Goal: Communication & Community: Ask a question

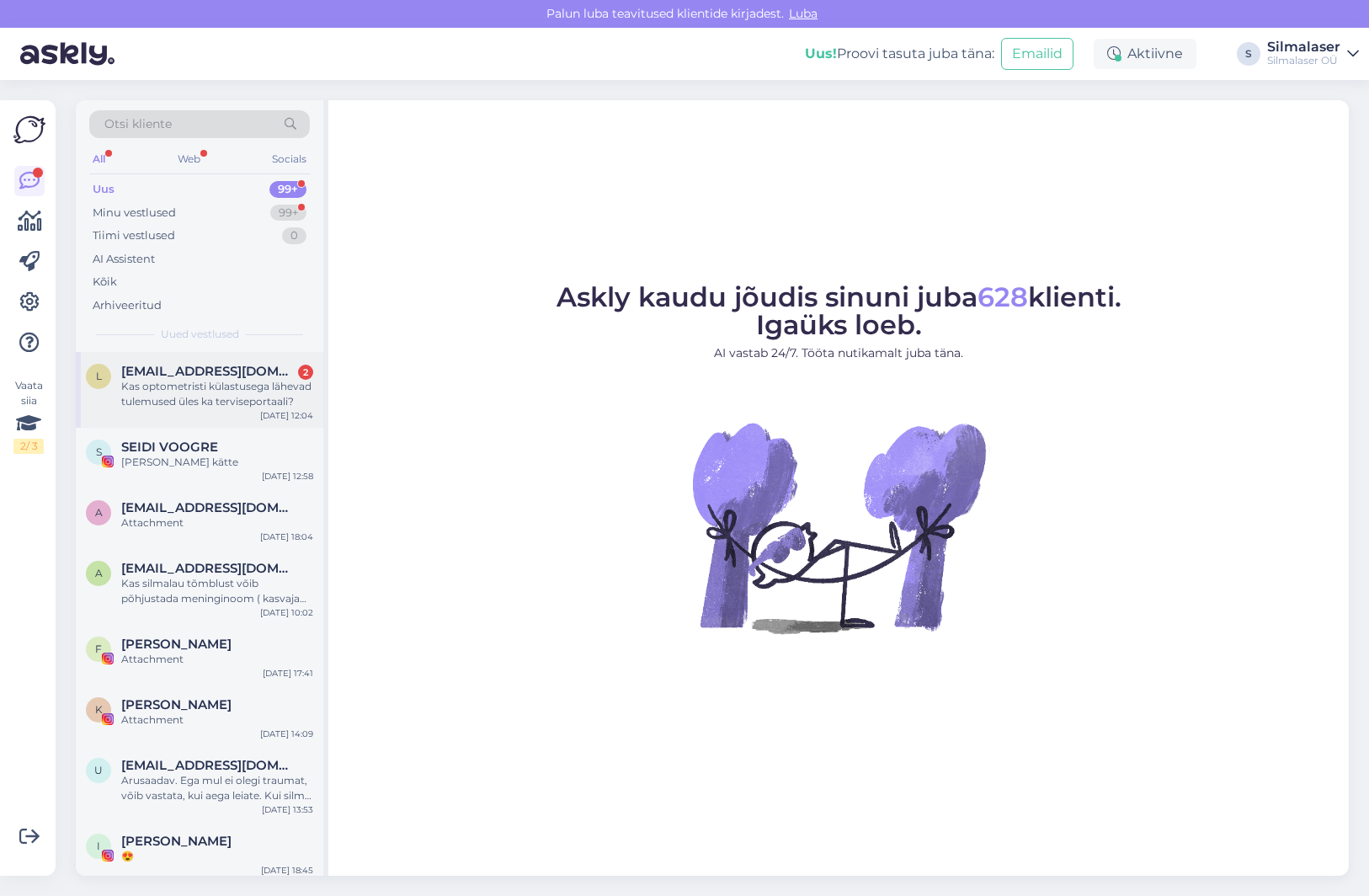
click at [179, 372] on span "[EMAIL_ADDRESS][DOMAIN_NAME]" at bounding box center [209, 371] width 175 height 15
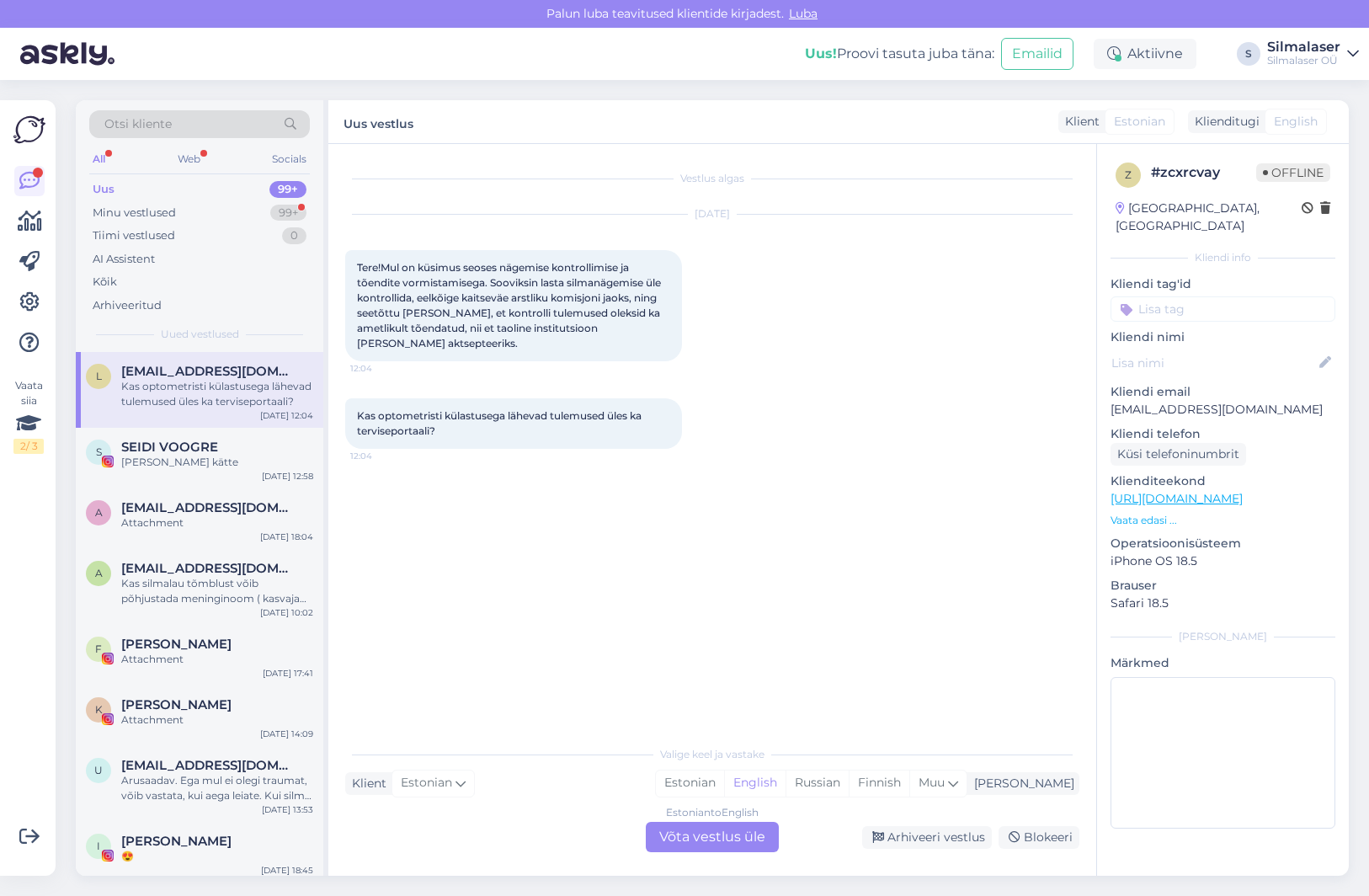
click at [715, 814] on div "Estonian to English" at bounding box center [712, 812] width 93 height 15
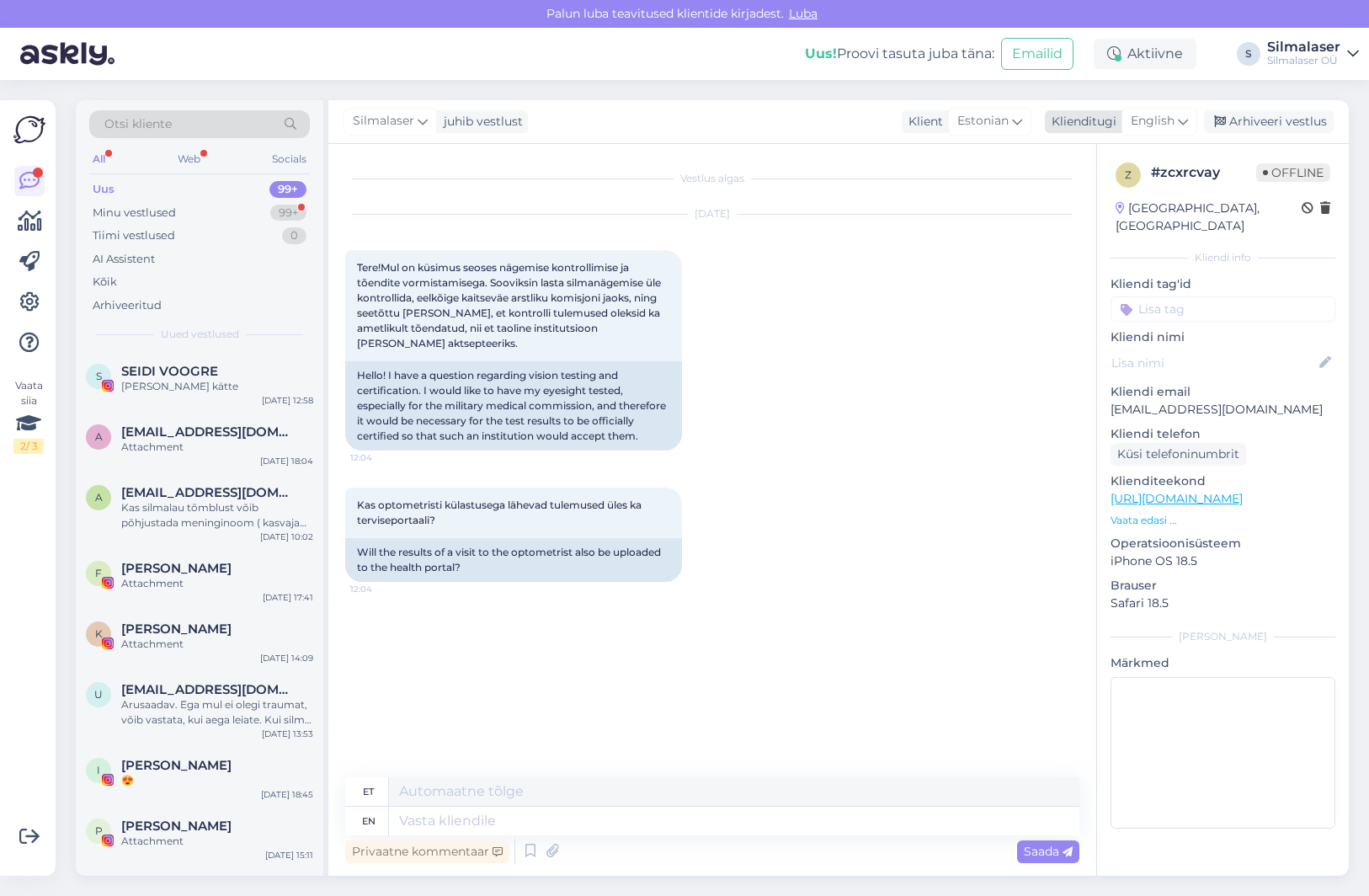
click at [1178, 112] on div "English" at bounding box center [1160, 121] width 76 height 27
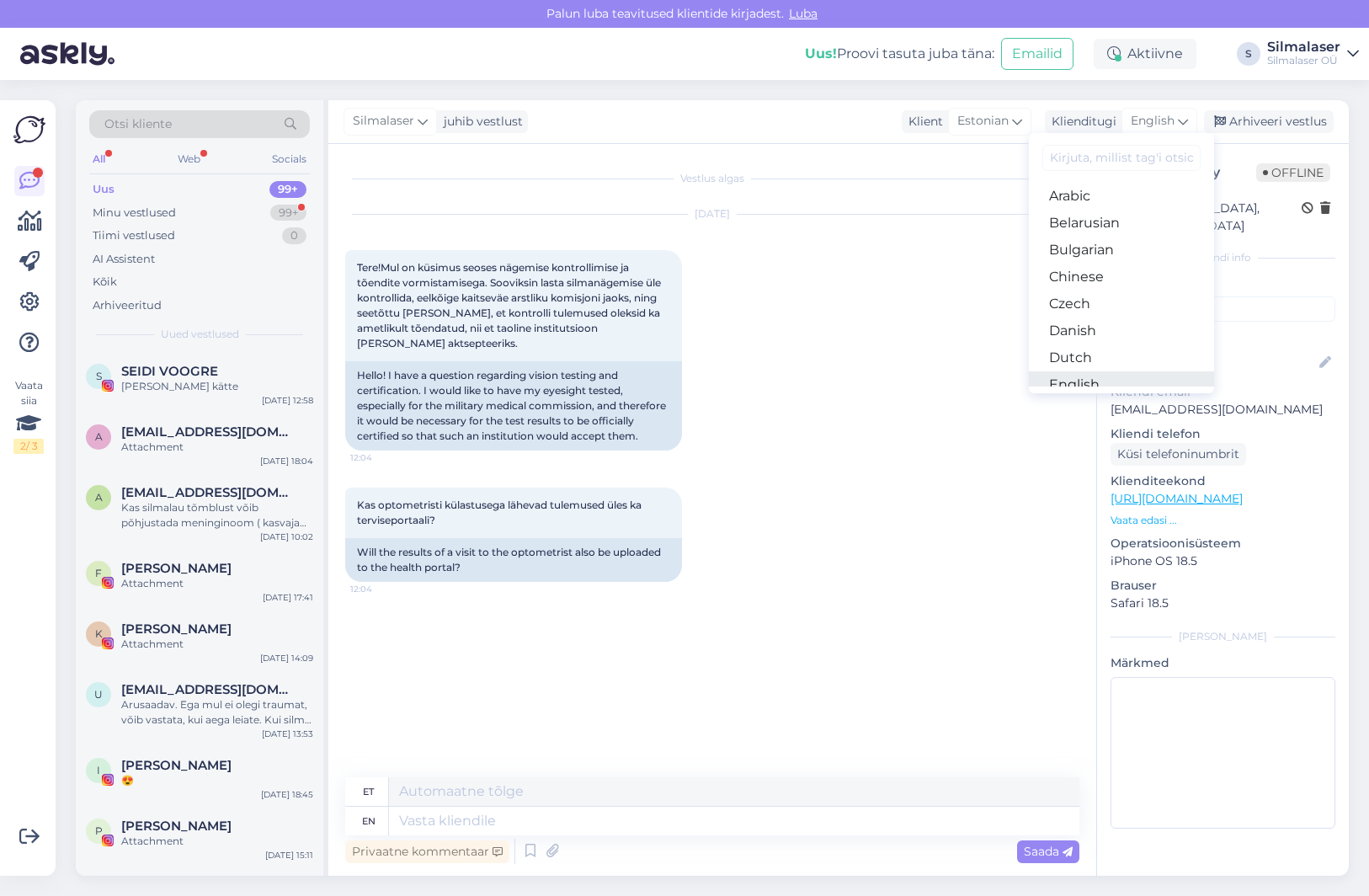
scroll to position [30, 0]
click at [1078, 373] on link "Estonian" at bounding box center [1122, 381] width 186 height 27
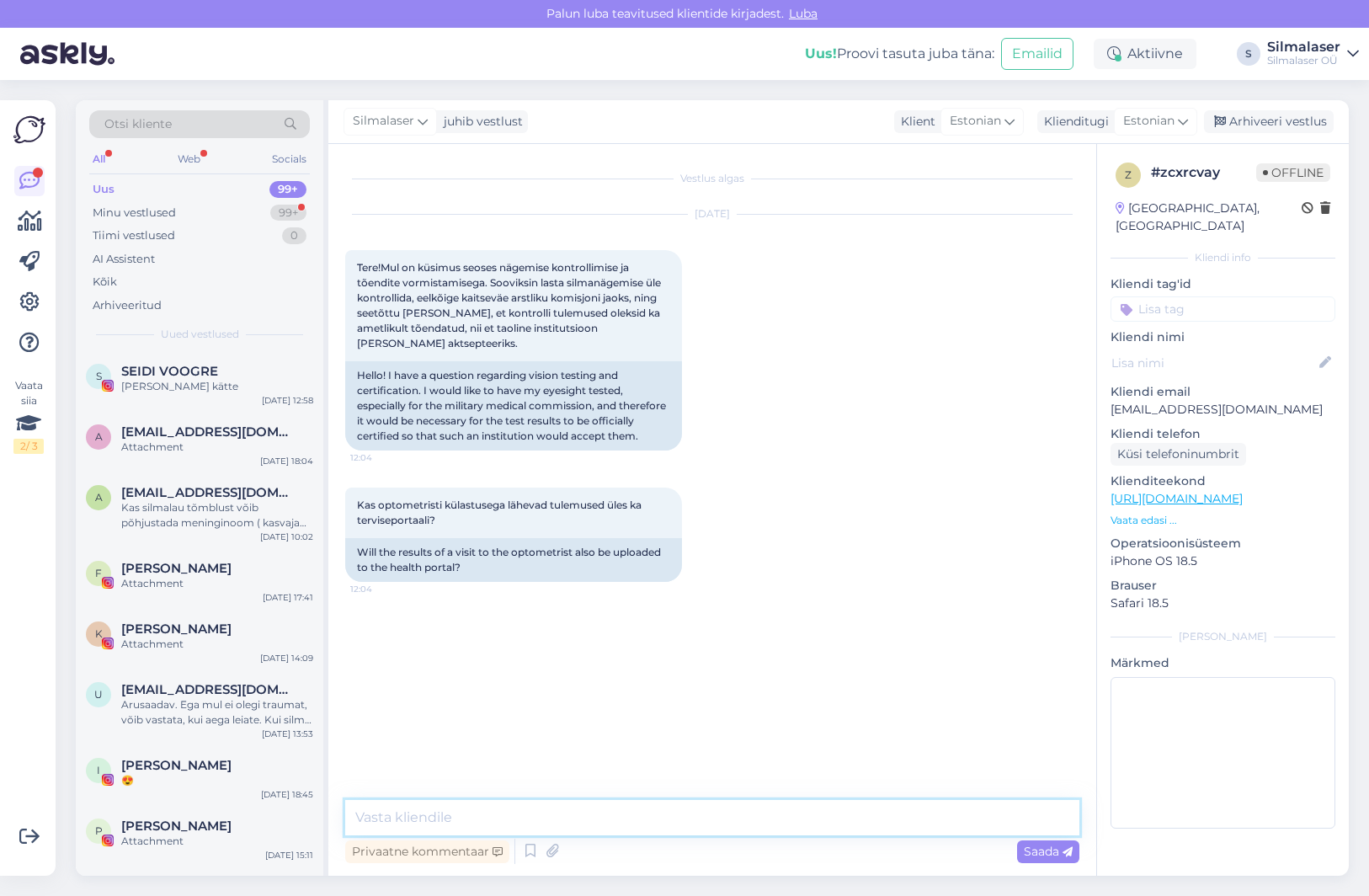
click at [460, 816] on textarea at bounding box center [712, 817] width 734 height 35
type textarea "Tere! Optometristi visiit terviseportaali ei jõua."
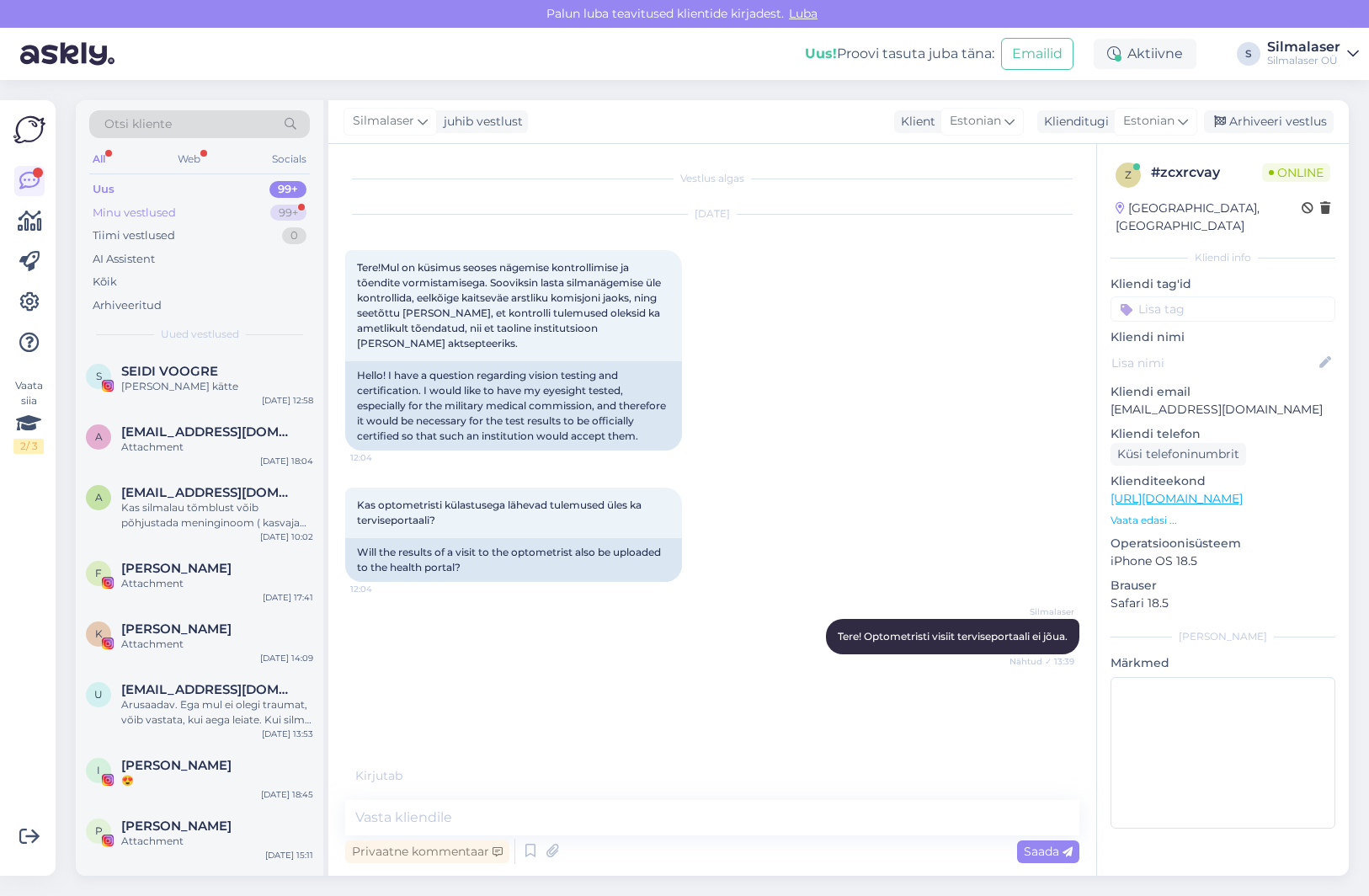
click at [164, 218] on div "Minu vestlused" at bounding box center [134, 213] width 83 height 17
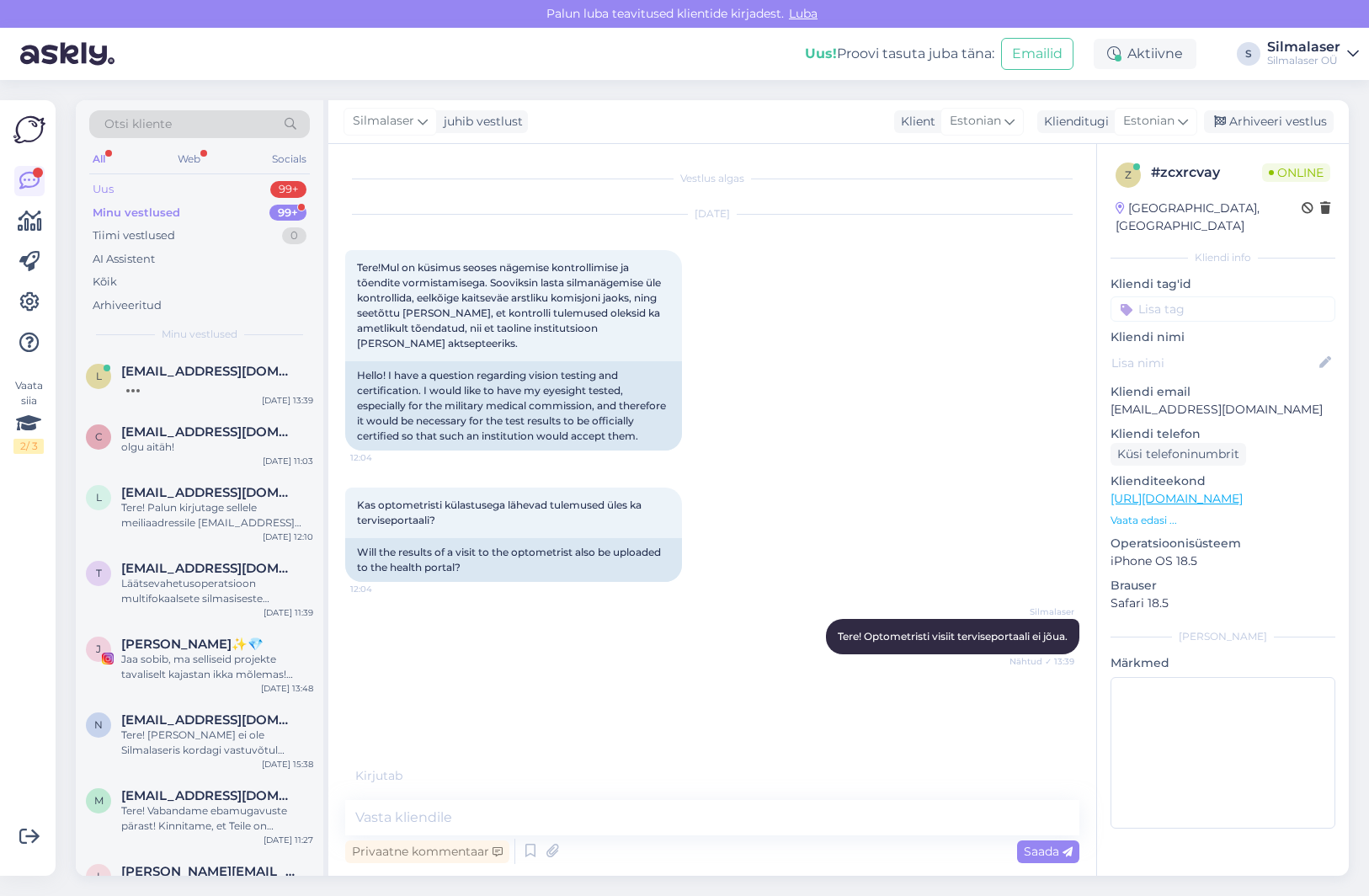
click at [122, 192] on div "Uus 99+" at bounding box center [200, 189] width 221 height 24
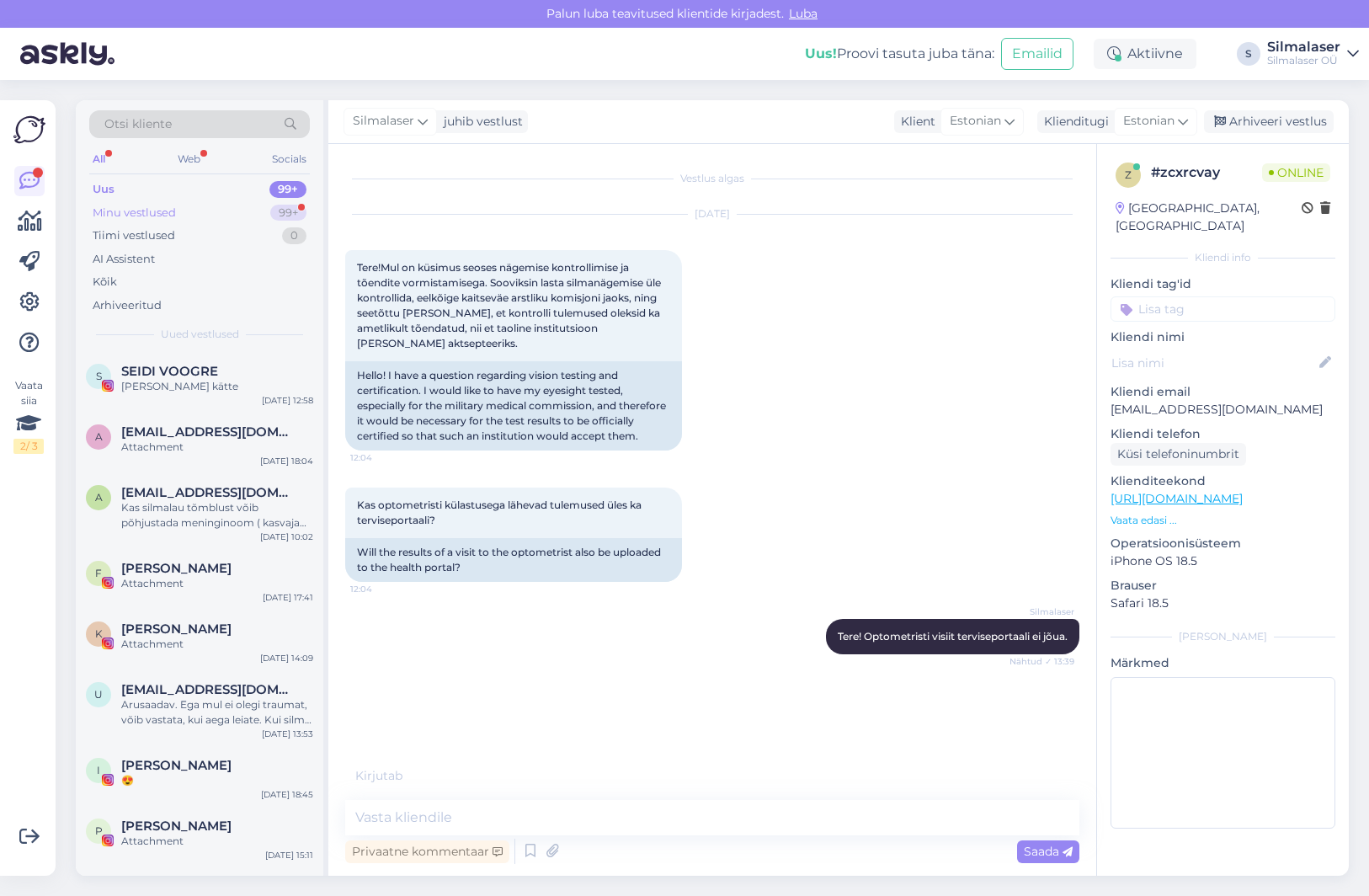
click at [123, 211] on div "Minu vestlused" at bounding box center [134, 213] width 83 height 17
